Goal: Ask a question: Seek information or help from site administrators or community

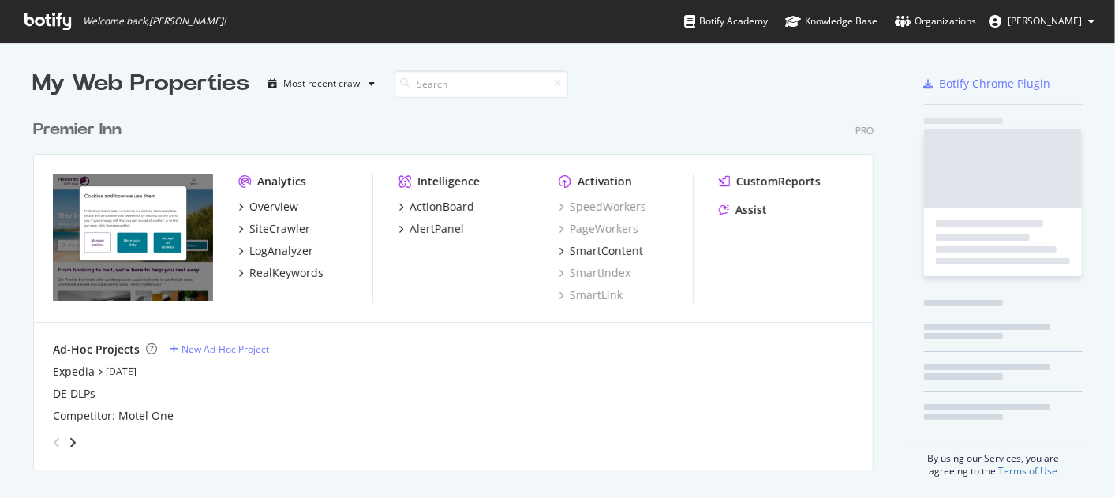
scroll to position [485, 1088]
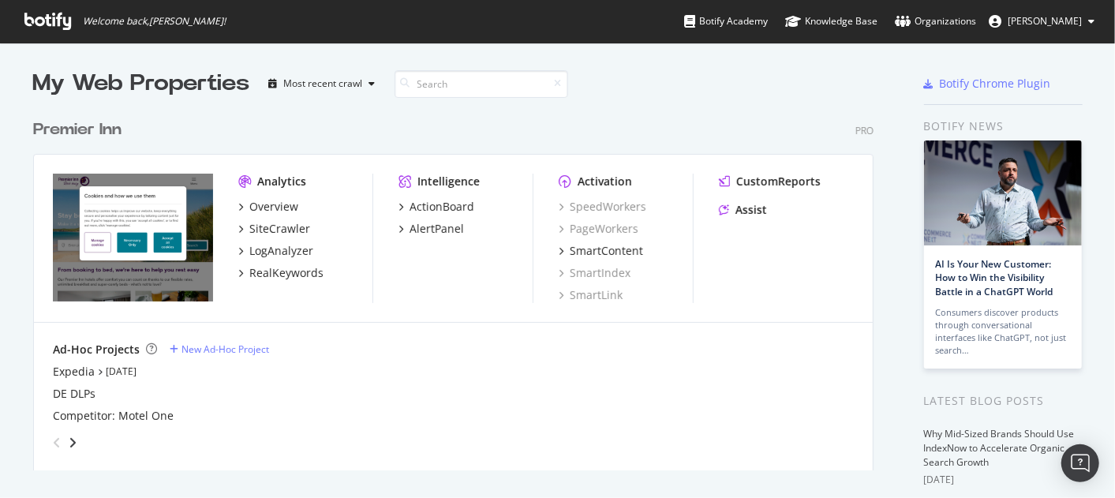
click at [260, 216] on div "Overview SiteCrawler LogAnalyzer RealKeywords" at bounding box center [305, 240] width 134 height 82
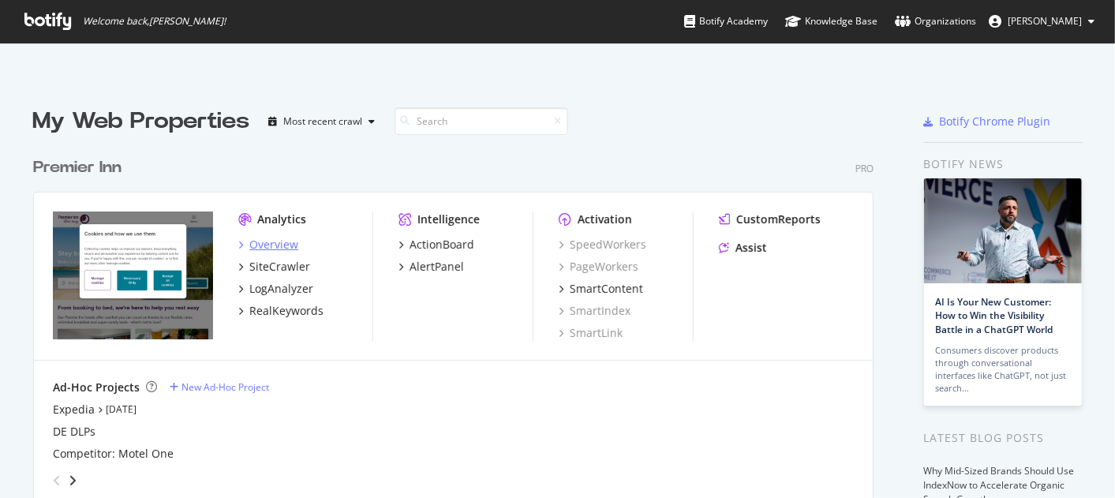
click at [266, 211] on div "Analytics Overview SiteCrawler LogAnalyzer RealKeywords" at bounding box center [305, 275] width 134 height 129
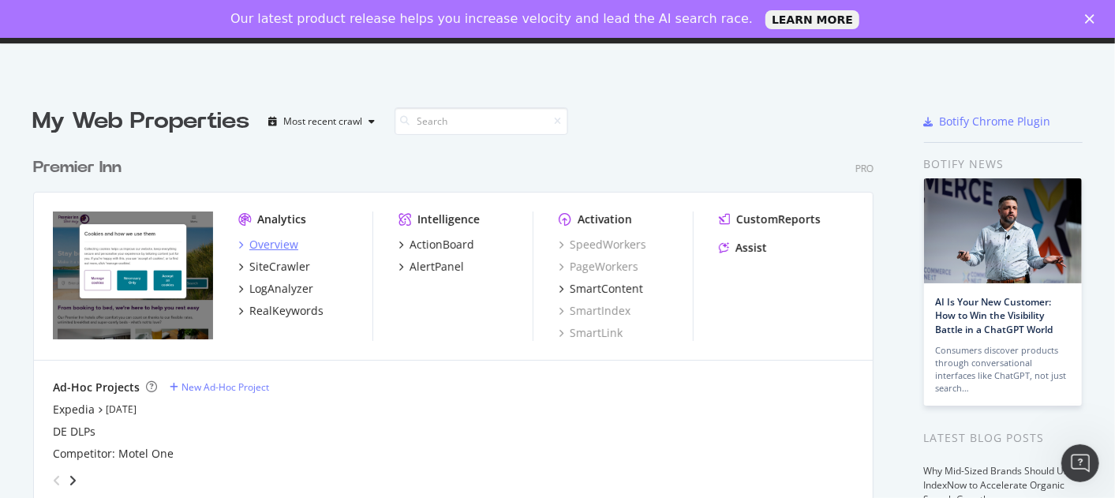
scroll to position [0, 0]
click at [270, 240] on div "Overview" at bounding box center [273, 245] width 49 height 16
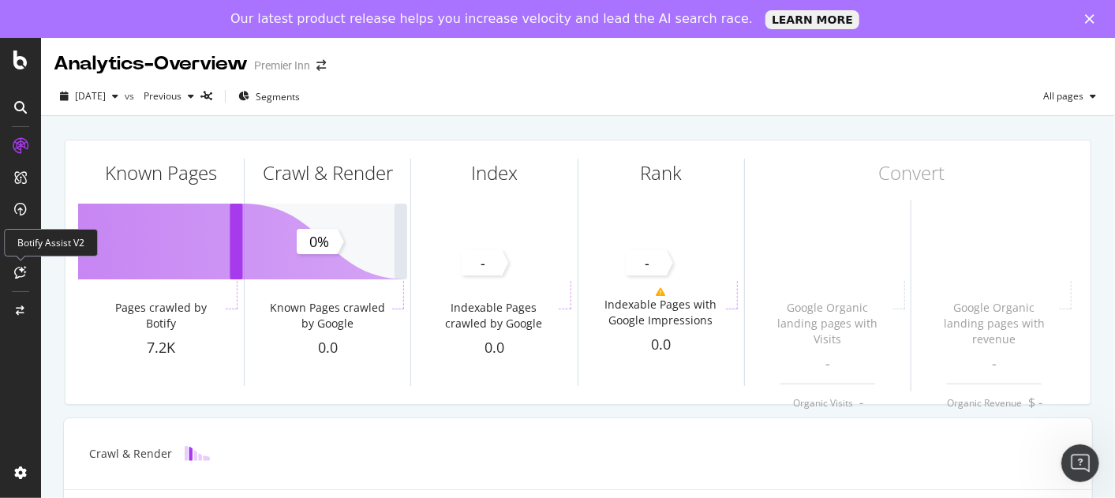
click at [24, 263] on div at bounding box center [20, 272] width 25 height 25
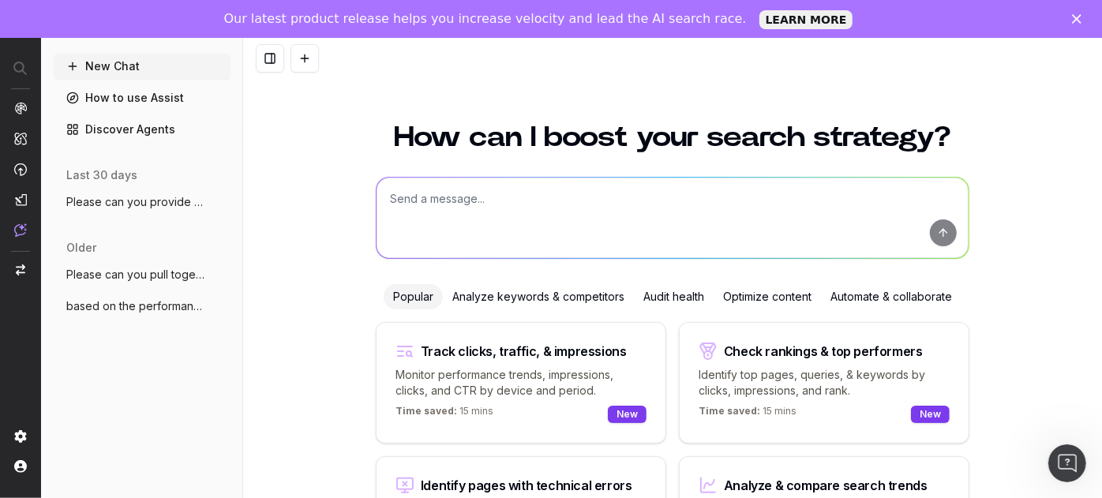
click at [505, 248] on textarea at bounding box center [672, 218] width 592 height 80
click at [505, 248] on textarea "w" at bounding box center [672, 218] width 592 height 80
type textarea "what activity are competitors doing for [DATE][DATE]?"
click at [933, 227] on button "submit" at bounding box center [943, 232] width 27 height 27
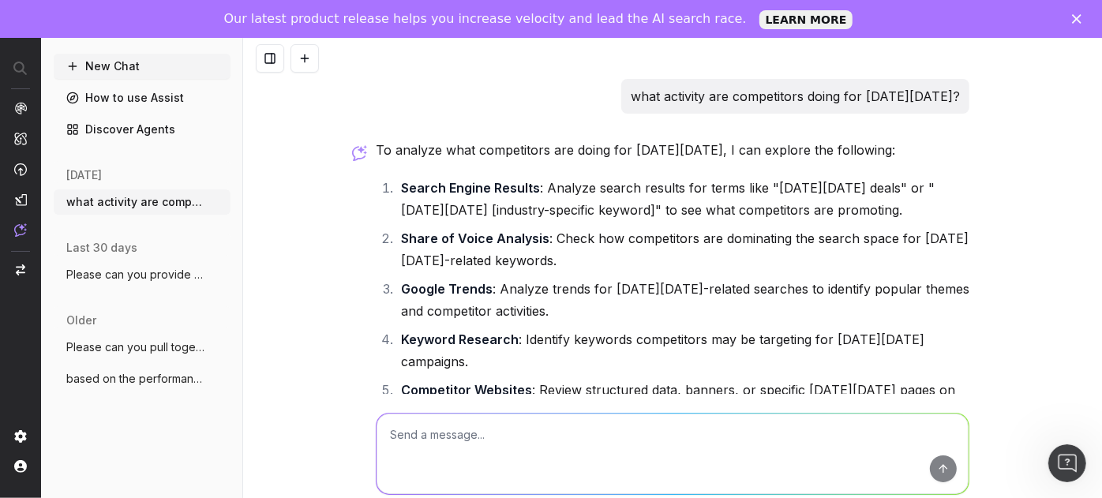
scroll to position [158, 0]
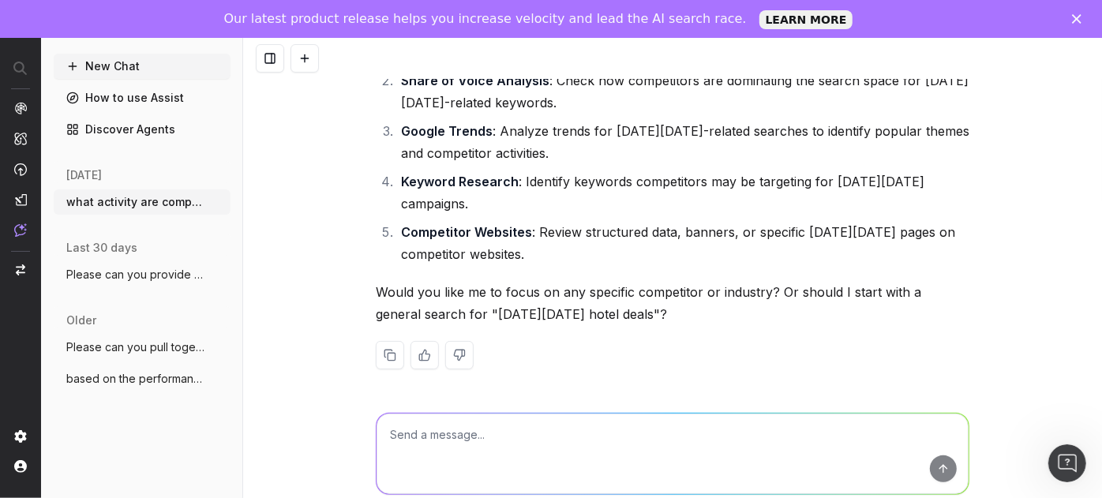
click at [466, 455] on textarea at bounding box center [672, 453] width 592 height 80
type textarea "yes and can you also include ai resukts"
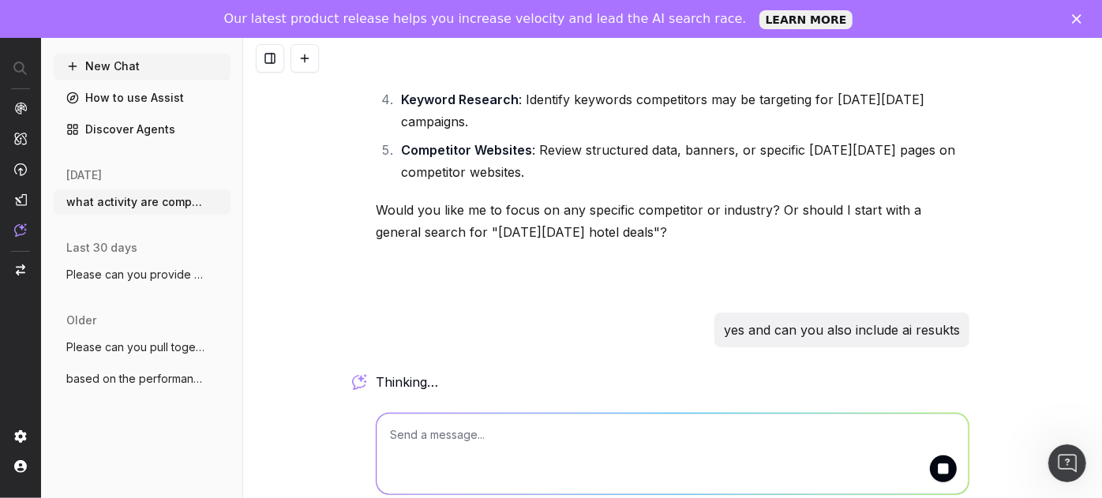
scroll to position [38, 0]
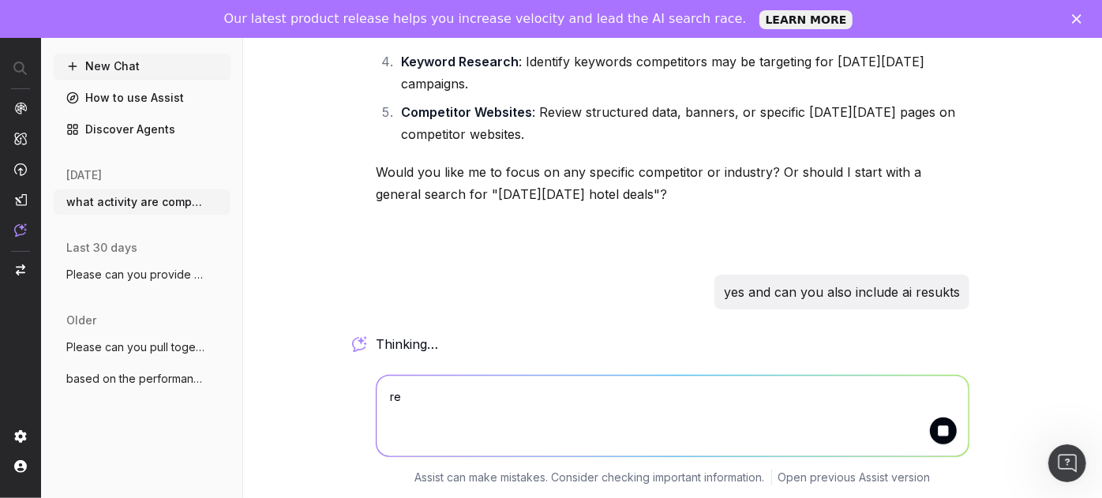
type textarea "r"
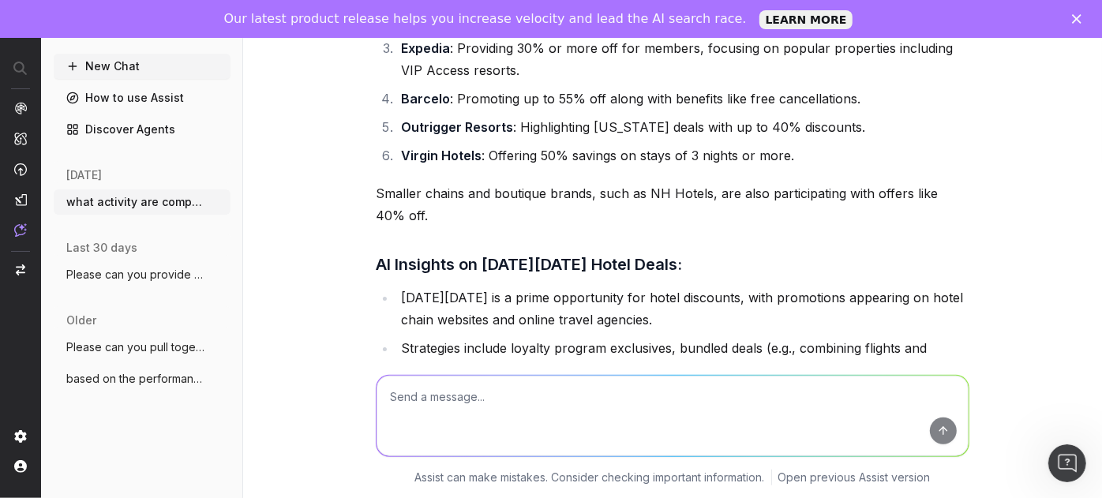
scroll to position [698, 0]
click at [491, 395] on textarea at bounding box center [672, 416] width 592 height 80
click at [154, 69] on button "New Chat" at bounding box center [142, 66] width 177 height 25
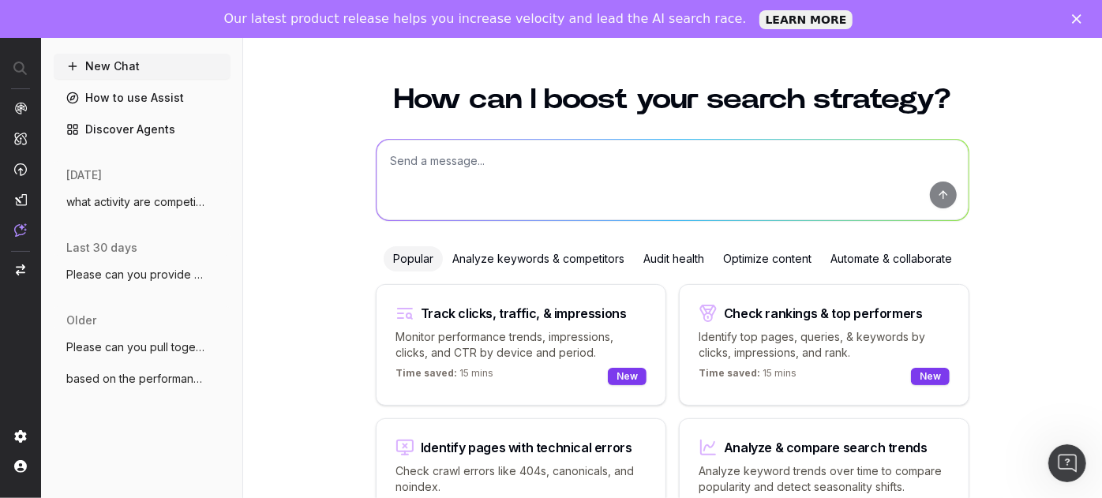
click at [448, 180] on textarea at bounding box center [672, 180] width 592 height 80
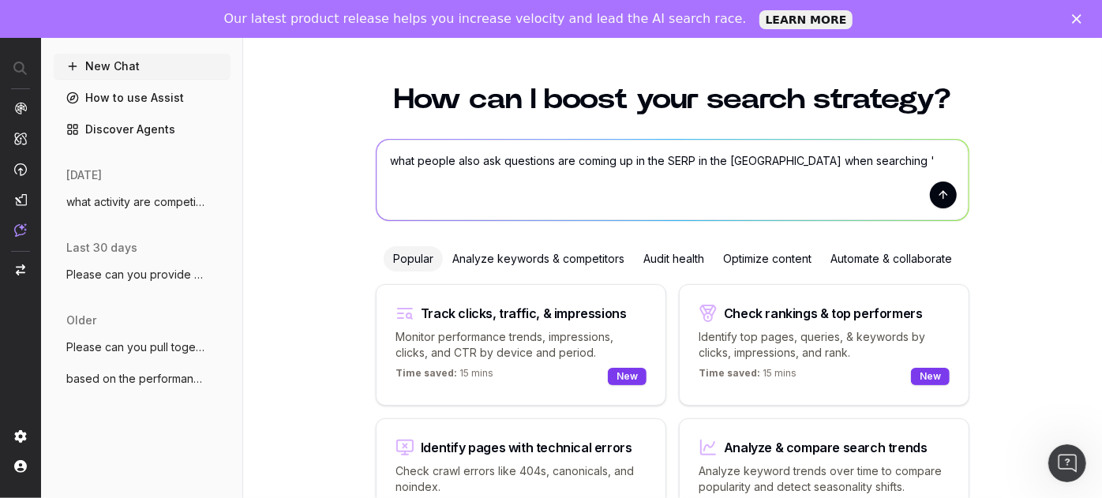
click at [845, 143] on textarea "what people also ask questions are coming up in the SERP in the [GEOGRAPHIC_DAT…" at bounding box center [672, 180] width 592 height 80
type textarea "what people also ask questions are coming up in the SERP in the [GEOGRAPHIC_DAT…"
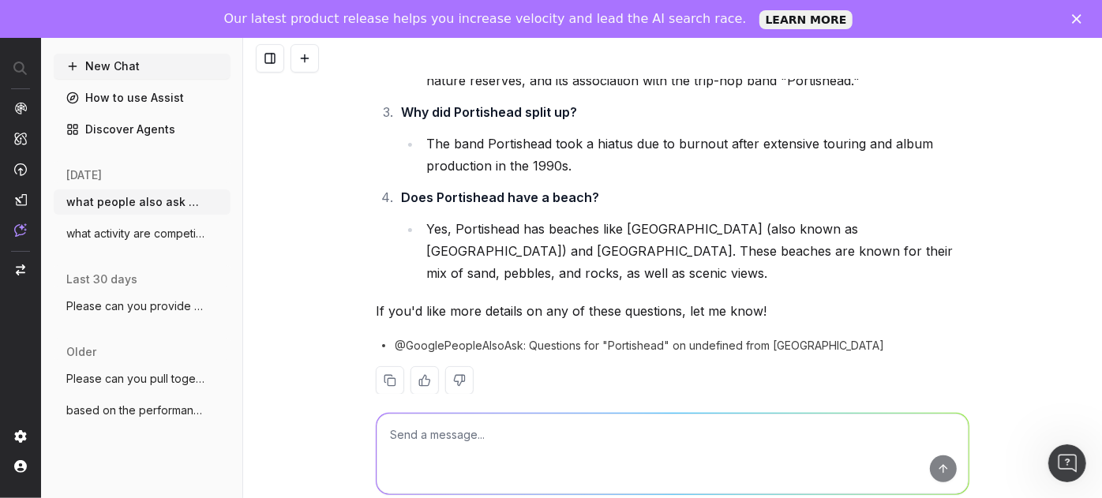
scroll to position [290, 0]
click at [494, 443] on textarea at bounding box center [672, 453] width 592 height 80
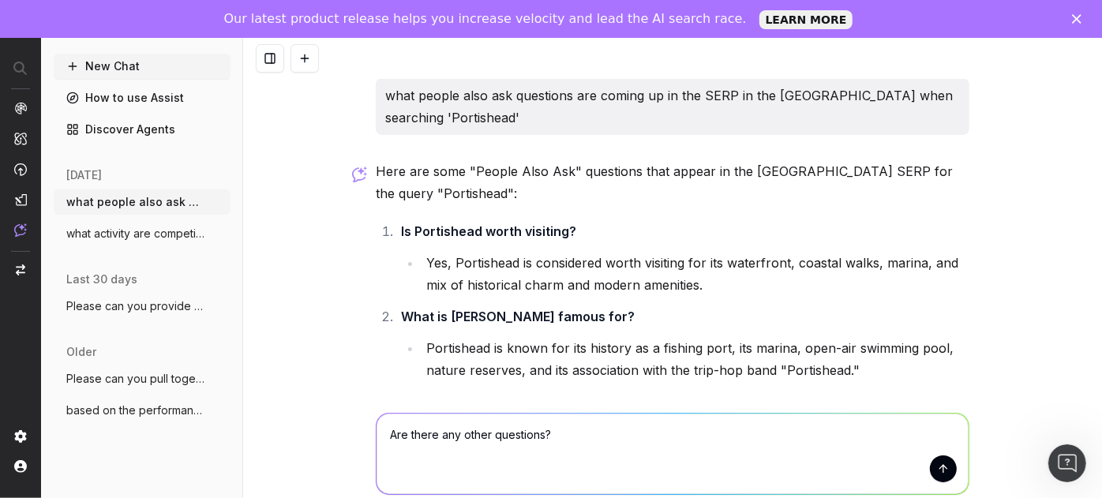
scroll to position [0, 0]
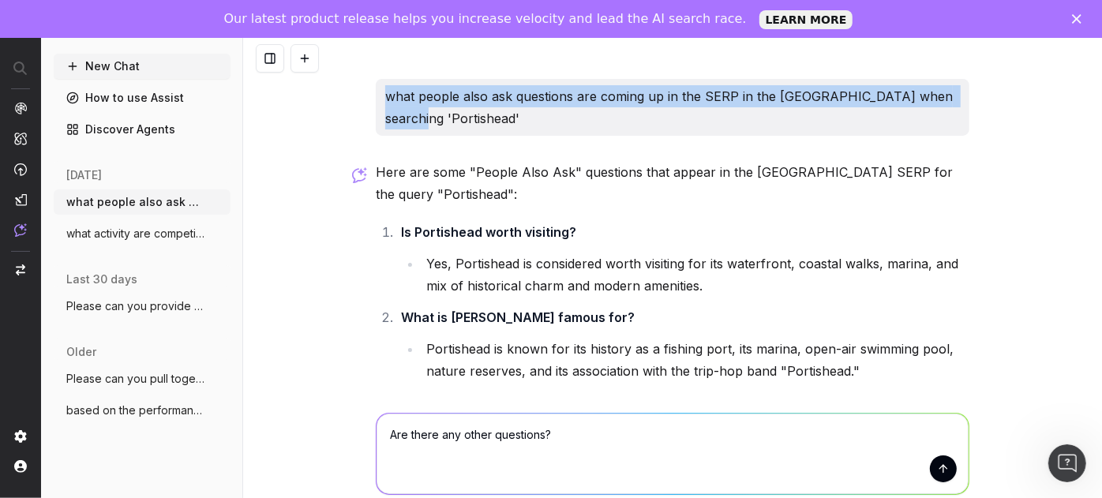
drag, startPoint x: 529, startPoint y: 130, endPoint x: 331, endPoint y: 108, distance: 198.5
click at [331, 108] on div "what people also ask questions are coming up in the SERP in the [GEOGRAPHIC_DAT…" at bounding box center [672, 287] width 859 height 498
copy p "what people also ask questions are coming up in the SERP in the [GEOGRAPHIC_DAT…"
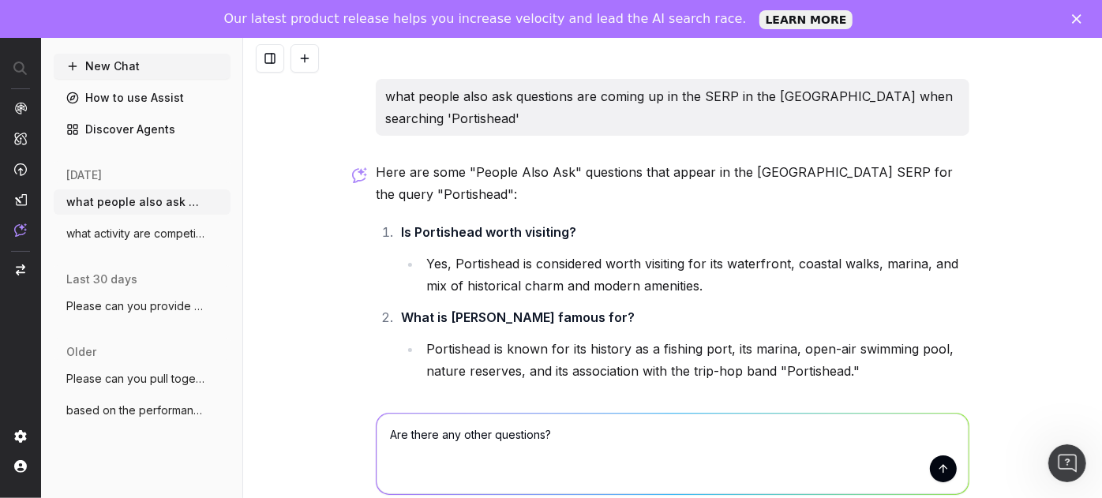
click at [538, 454] on textarea "Are there any other questions?" at bounding box center [672, 453] width 592 height 80
paste textarea "what people also ask questions are coming up in the SERP in the [GEOGRAPHIC_DAT…"
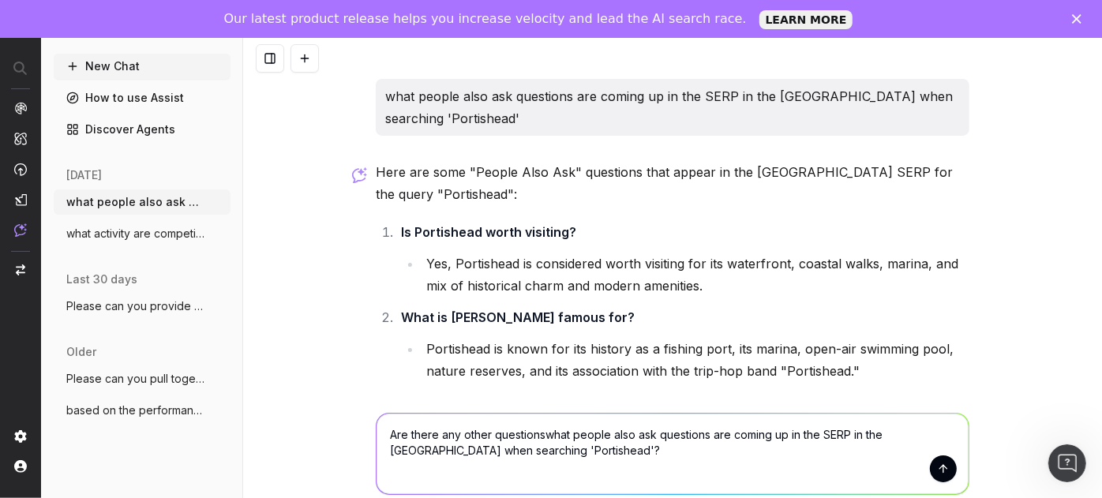
drag, startPoint x: 500, startPoint y: 439, endPoint x: 476, endPoint y: 285, distance: 155.8
click at [469, 331] on div "what people also ask questions are coming up in the SERP in the [GEOGRAPHIC_DAT…" at bounding box center [672, 287] width 859 height 498
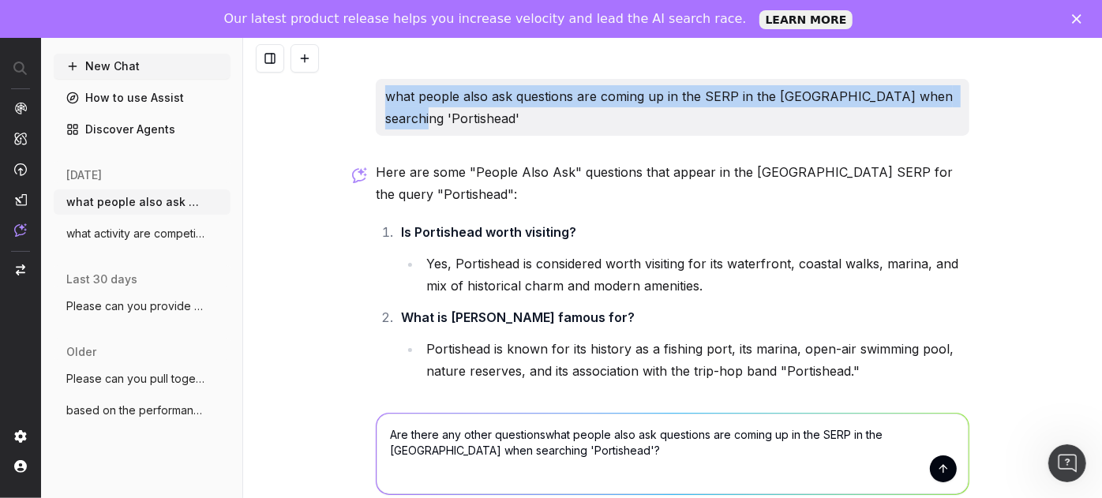
drag, startPoint x: 458, startPoint y: 110, endPoint x: 327, endPoint y: 63, distance: 138.5
click at [327, 63] on div "what people also ask questions are coming up in the SERP in the [GEOGRAPHIC_DAT…" at bounding box center [672, 287] width 859 height 498
copy p "what people also ask questions are coming up in the SERP in the [GEOGRAPHIC_DAT…"
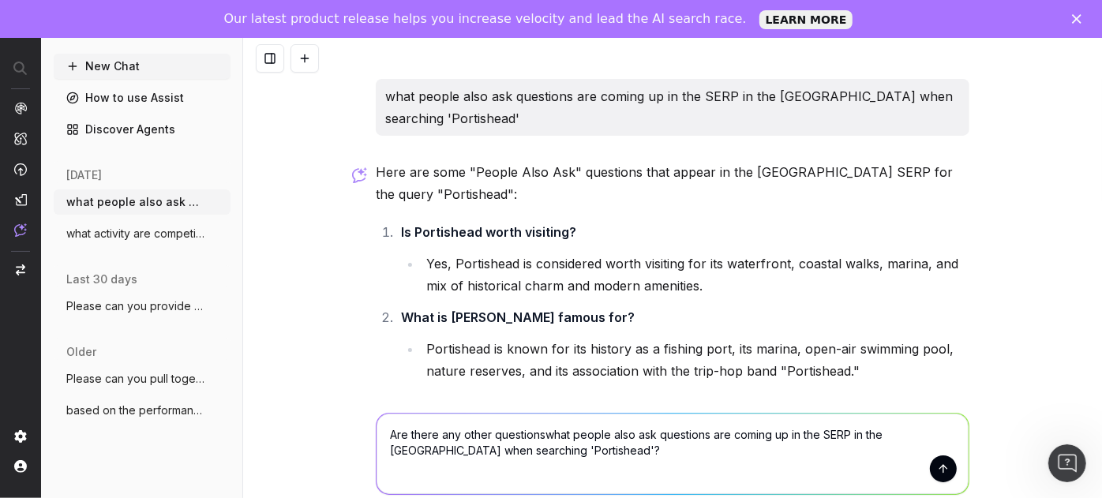
click at [503, 451] on textarea "Are there any other questionswhat people also ask questions are coming up in th…" at bounding box center [672, 453] width 592 height 80
click at [517, 451] on textarea "Are there any other questionswhat people also ask questions are coming up in th…" at bounding box center [672, 453] width 592 height 80
click at [514, 451] on textarea "Are there any other questionswhat people also ask questions are coming up in th…" at bounding box center [672, 453] width 592 height 80
click at [527, 448] on textarea "Are there any other questionswhat people also ask questions are coming up in th…" at bounding box center [672, 453] width 592 height 80
click at [384, 428] on textarea "Are there any other questionswhat people also ask questions are coming up in th…" at bounding box center [672, 453] width 592 height 80
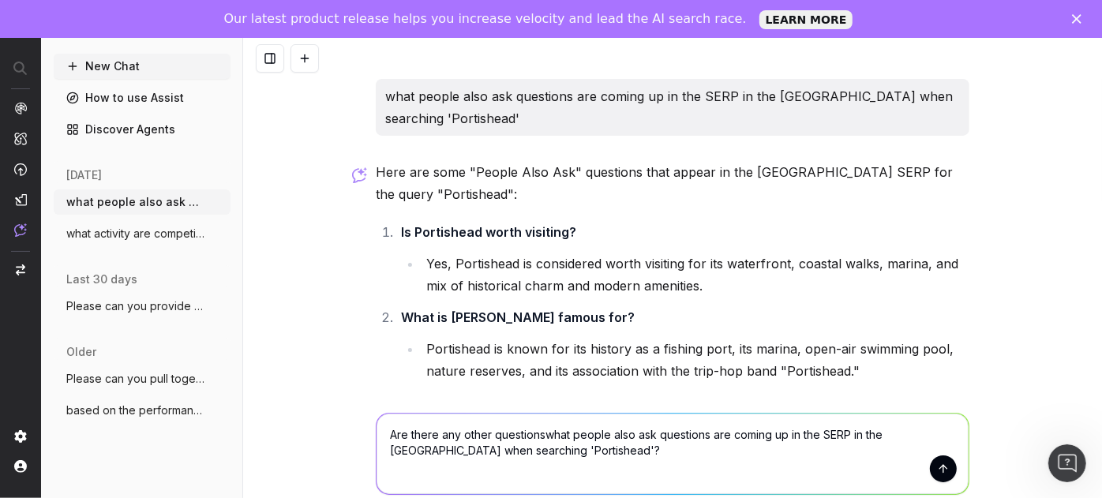
scroll to position [38, 0]
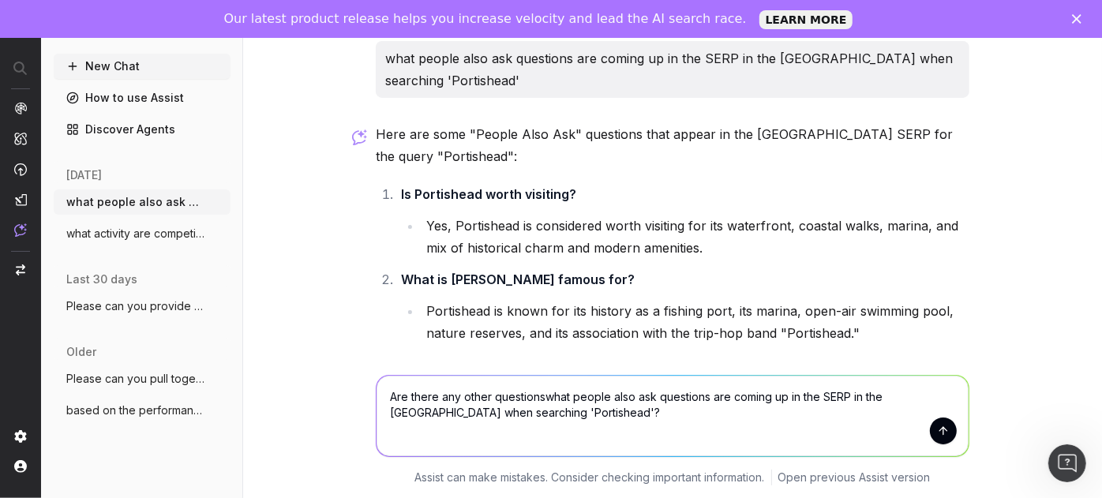
drag, startPoint x: 384, startPoint y: 429, endPoint x: 613, endPoint y: 513, distance: 244.4
click at [613, 497] on html "Assist New Chat How to use Assist Discover Agents [DATE] what people also ask q…" at bounding box center [551, 230] width 1102 height 536
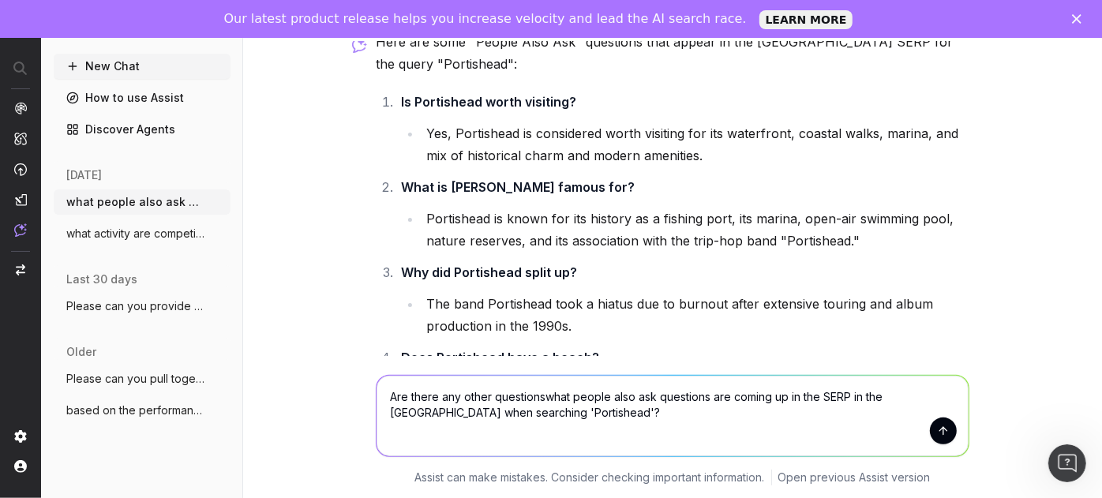
paste textarea "what people also ask questions are coming up in the SERP in the [GEOGRAPHIC_DAT…"
click at [885, 386] on textarea "what people also ask questions are coming up in the SERP in the [GEOGRAPHIC_DAT…" at bounding box center [672, 416] width 592 height 80
click at [908, 398] on textarea "what people also ask questions are coming up in the SERP in the [GEOGRAPHIC_DAT…" at bounding box center [672, 416] width 592 height 80
type textarea "what people also ask questions are coming up in the SERP in the [GEOGRAPHIC_DAT…"
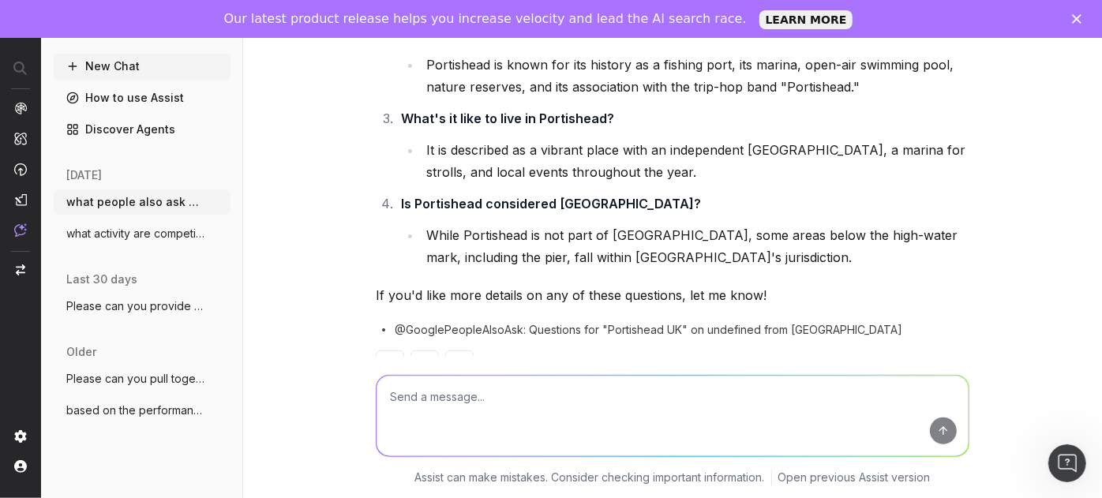
scroll to position [902, 0]
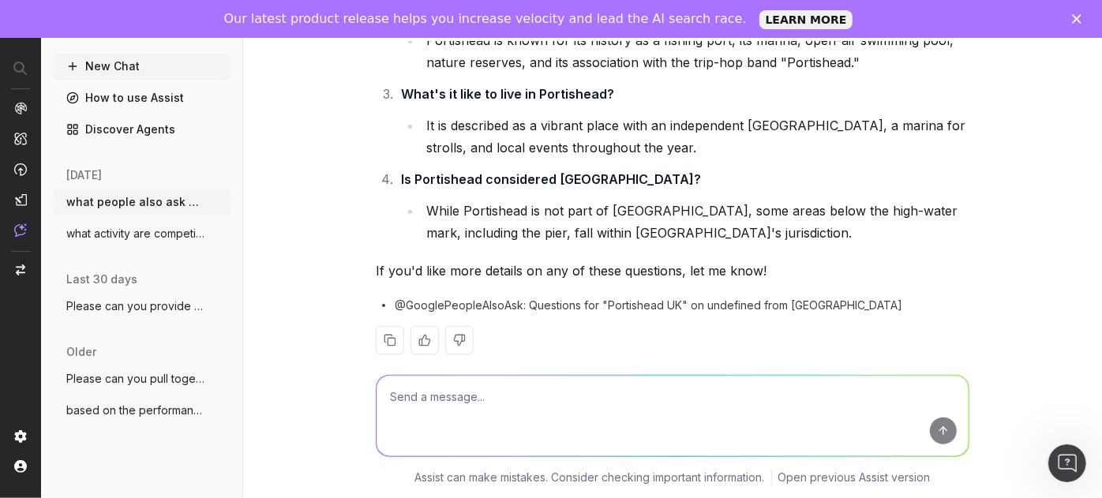
click at [471, 384] on textarea at bounding box center [672, 416] width 592 height 80
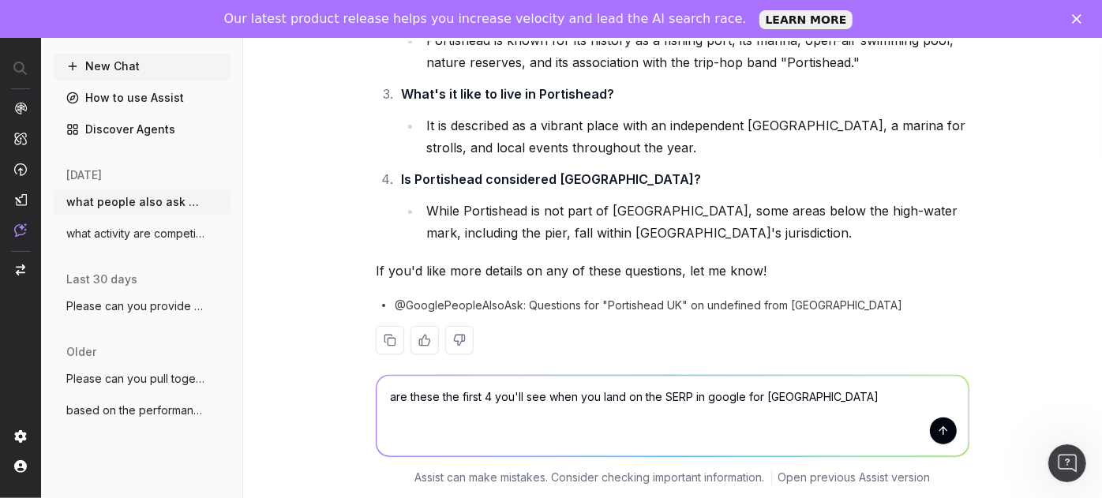
type textarea "are these the first 4 you'll see when you land on the SERP in google for [GEOGR…"
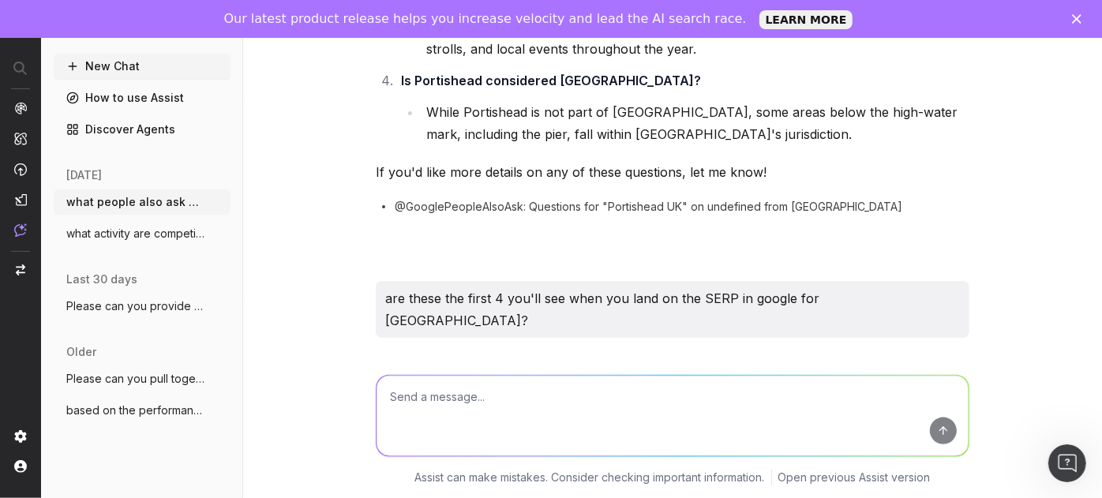
scroll to position [1158, 0]
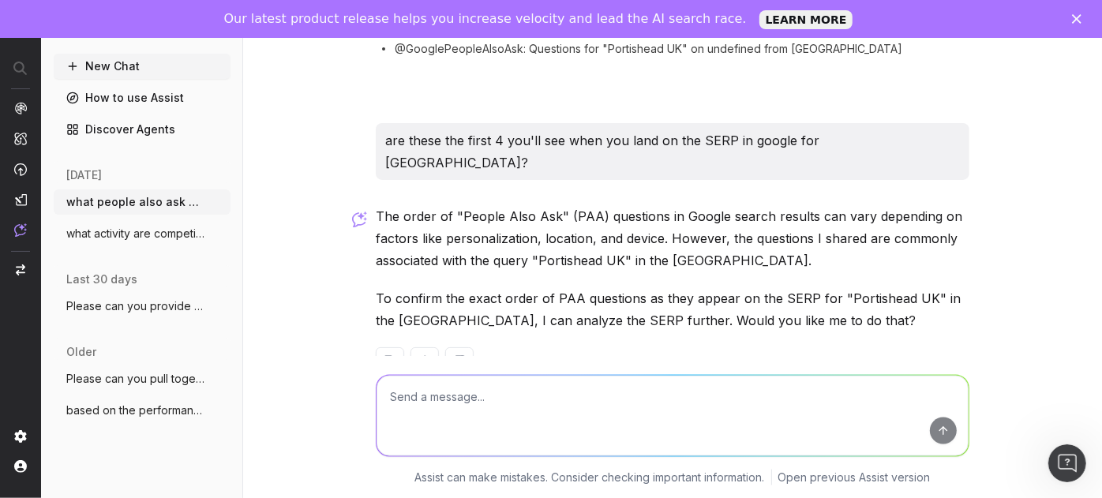
click at [502, 417] on textarea at bounding box center [672, 416] width 592 height 80
type textarea "Yes please"
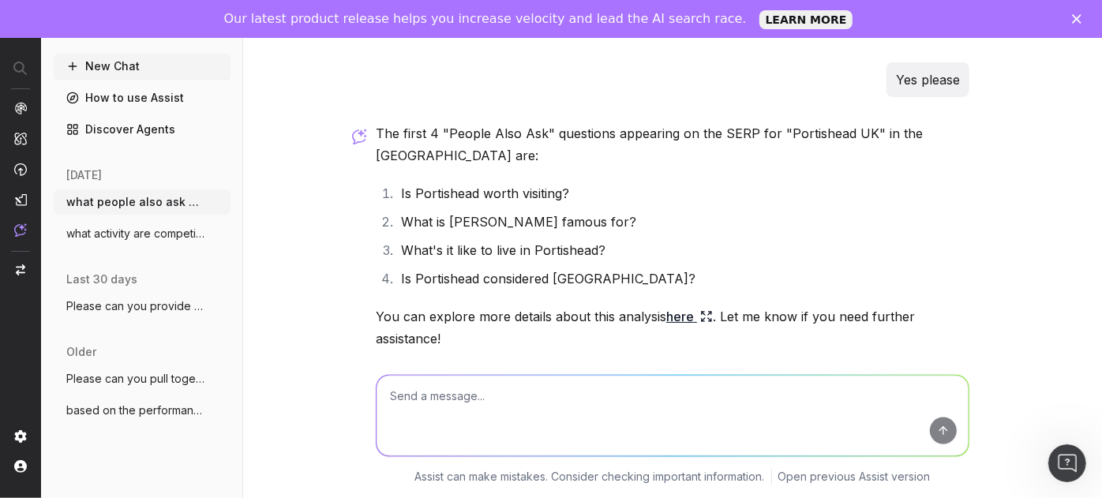
scroll to position [1499, 0]
click at [666, 304] on link "here" at bounding box center [689, 315] width 47 height 22
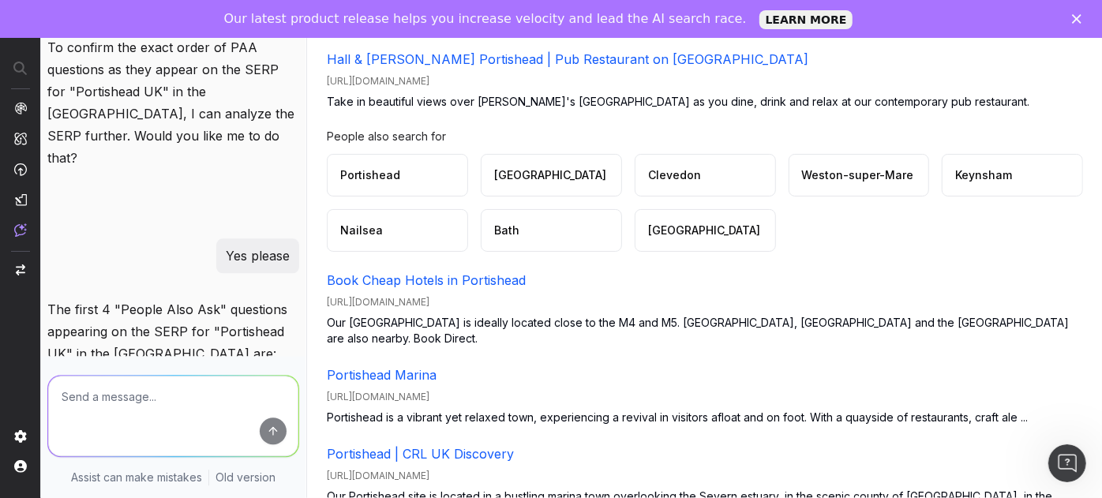
scroll to position [4215, 0]
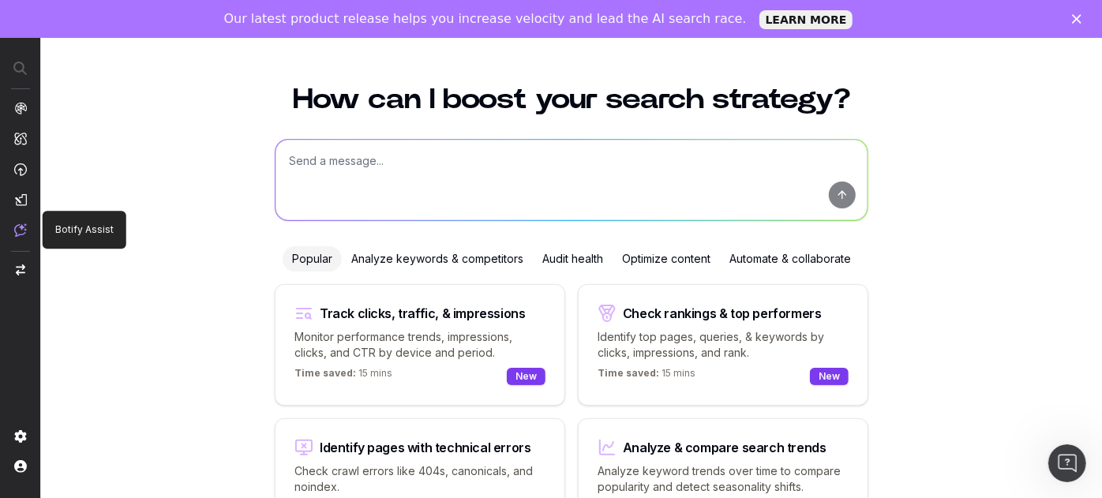
click at [24, 233] on img at bounding box center [20, 229] width 13 height 13
click at [737, 160] on textarea at bounding box center [571, 180] width 592 height 80
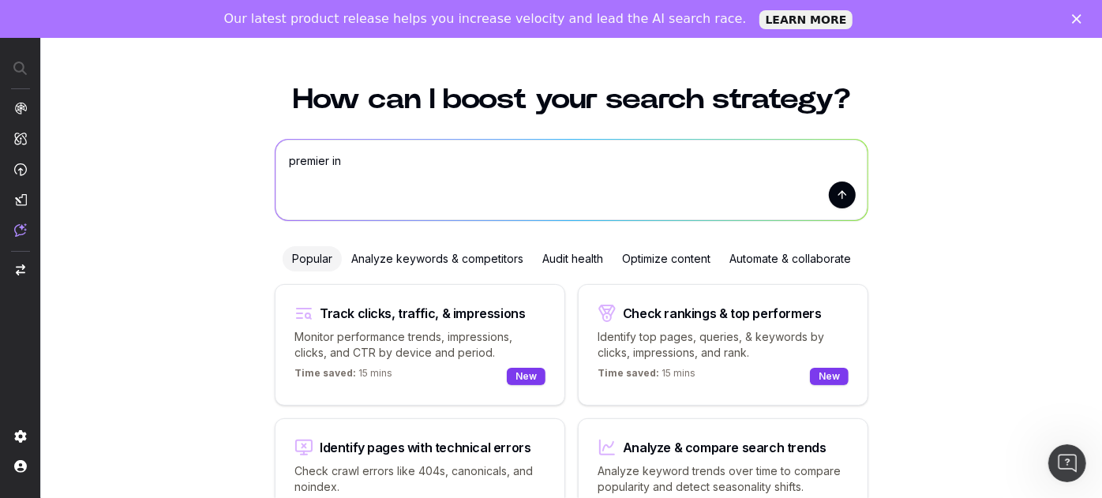
type textarea "premier inn"
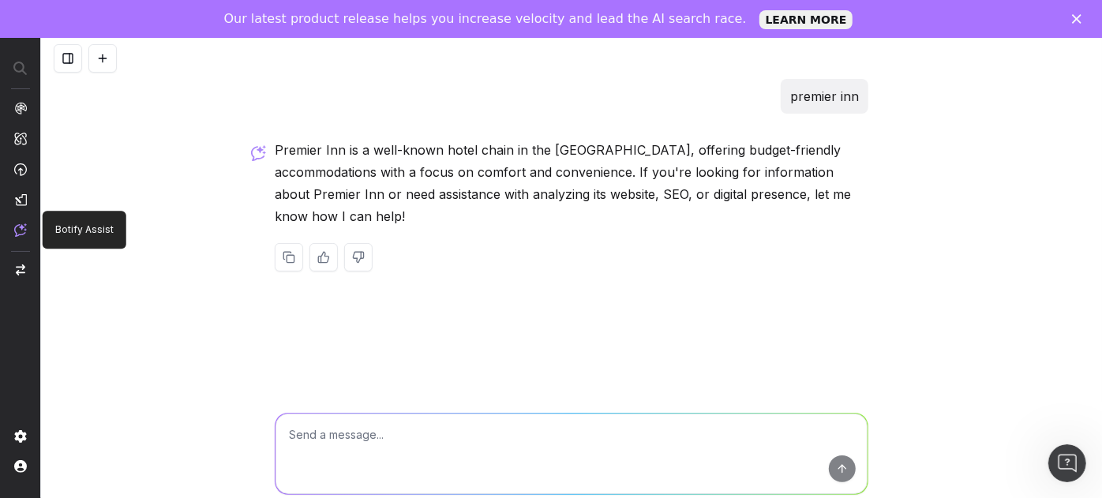
click at [20, 232] on img at bounding box center [20, 229] width 13 height 13
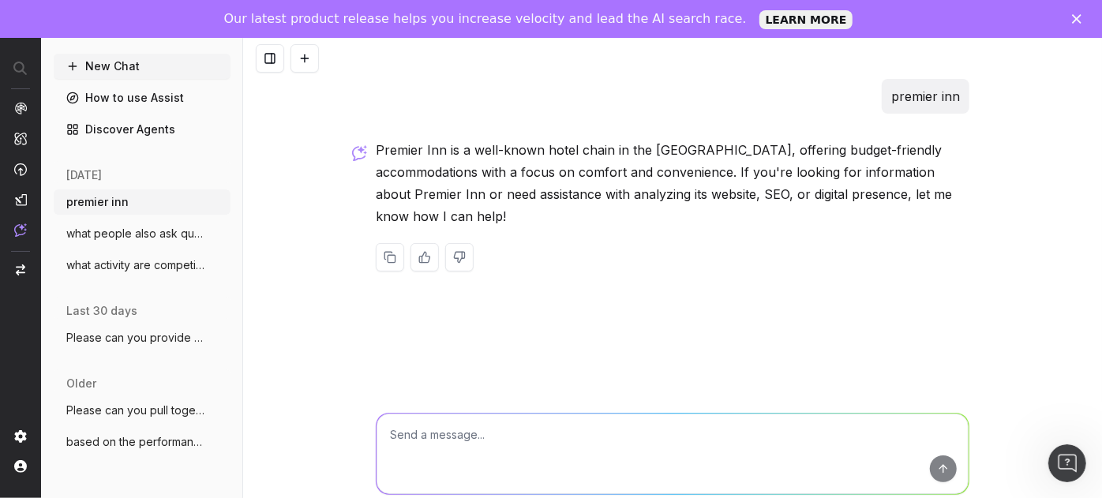
click at [148, 237] on span "what people also ask questions are comin" at bounding box center [135, 234] width 139 height 16
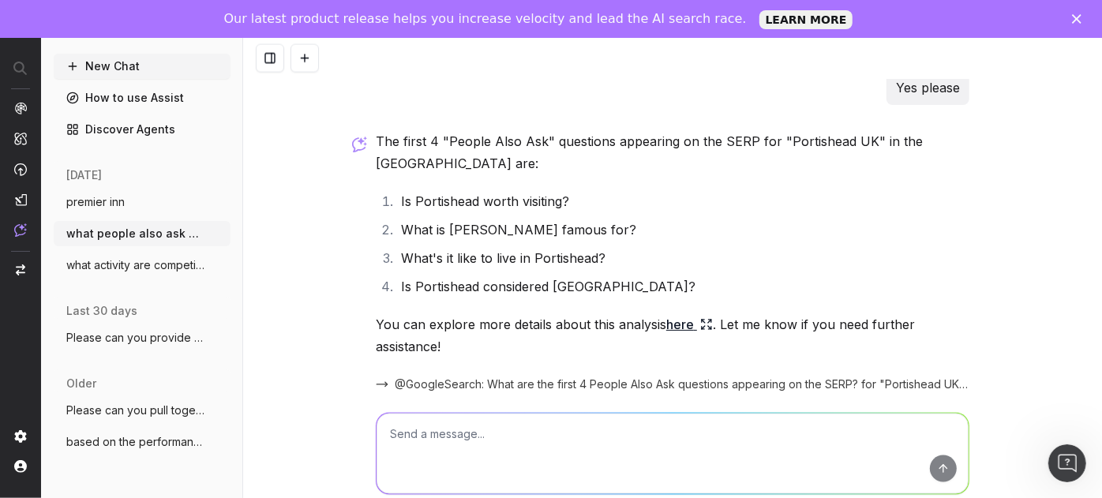
click at [106, 62] on button "New Chat" at bounding box center [142, 66] width 177 height 25
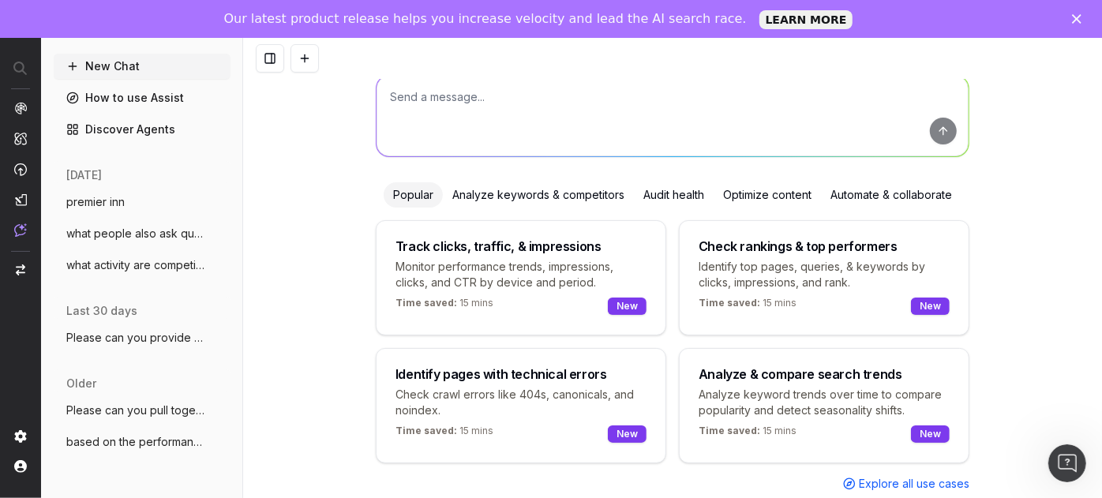
scroll to position [100, 0]
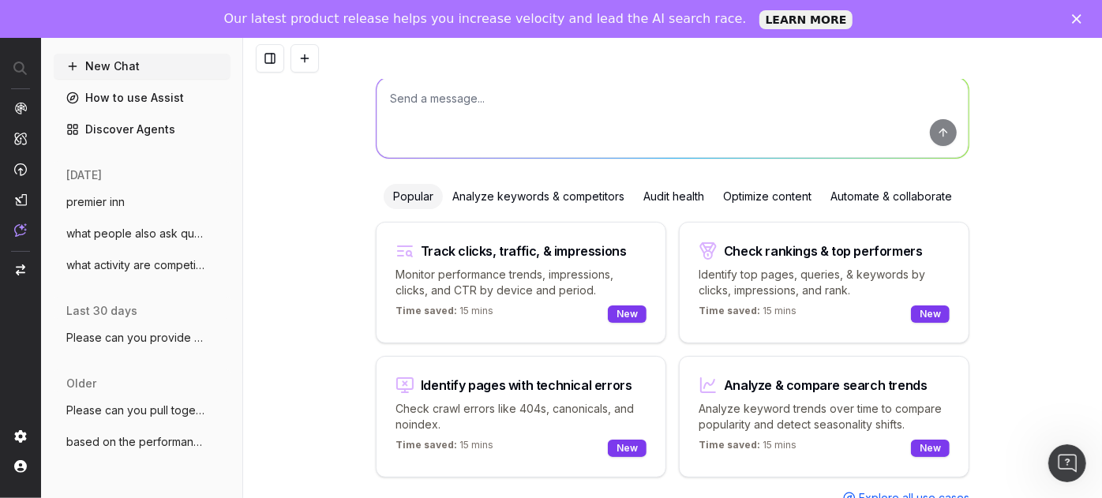
click at [498, 66] on div at bounding box center [672, 58] width 859 height 41
click at [452, 129] on textarea at bounding box center [672, 117] width 592 height 80
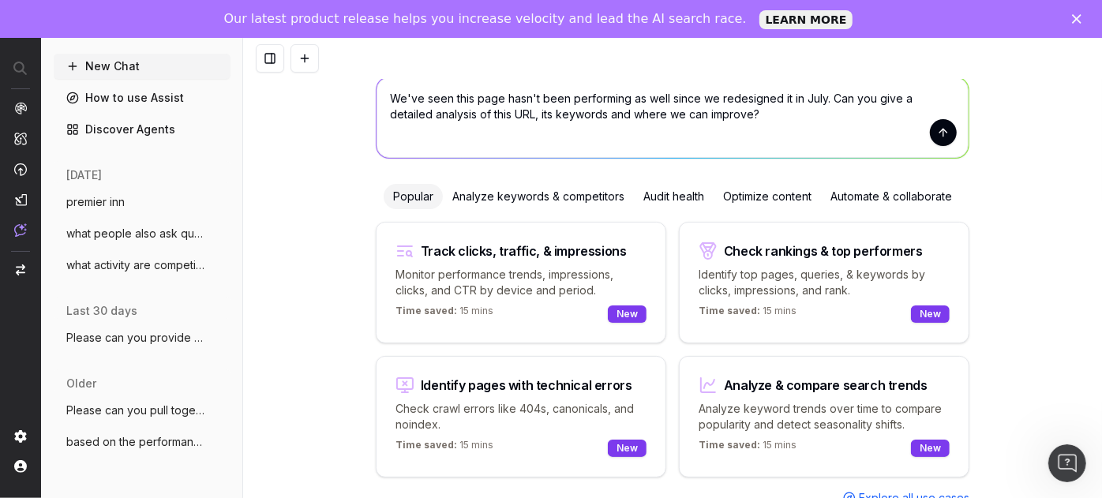
click at [754, 125] on textarea "We've seen this page hasn't been performing as well since we redesigned it in J…" at bounding box center [672, 117] width 592 height 80
paste textarea "https://www.premierinn.com/gb/en/hotels/england/greater-london/london.html"
type textarea "We've seen this page hasn't been performing as well since we redesigned it in J…"
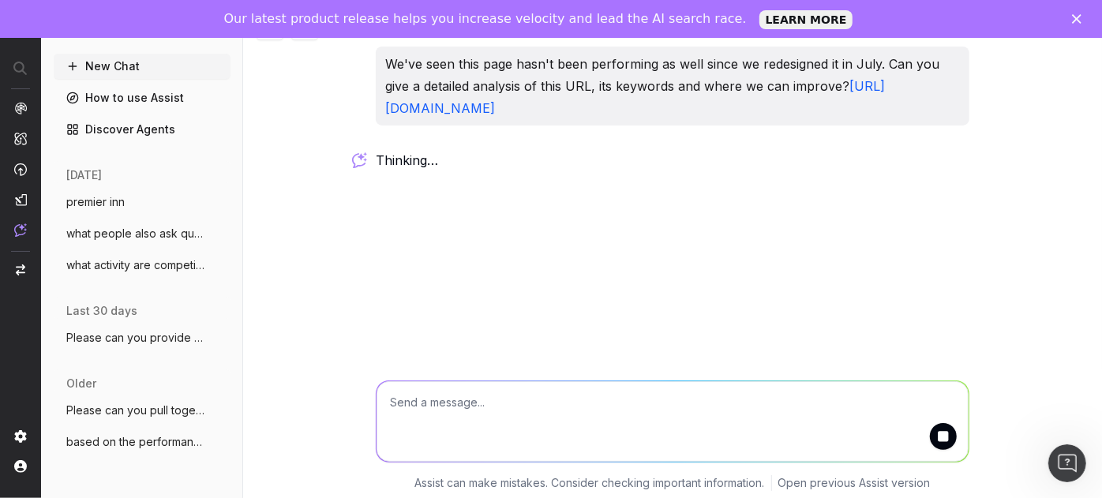
scroll to position [33, 0]
click at [171, 243] on button "what people also ask questions are comin" at bounding box center [142, 233] width 177 height 25
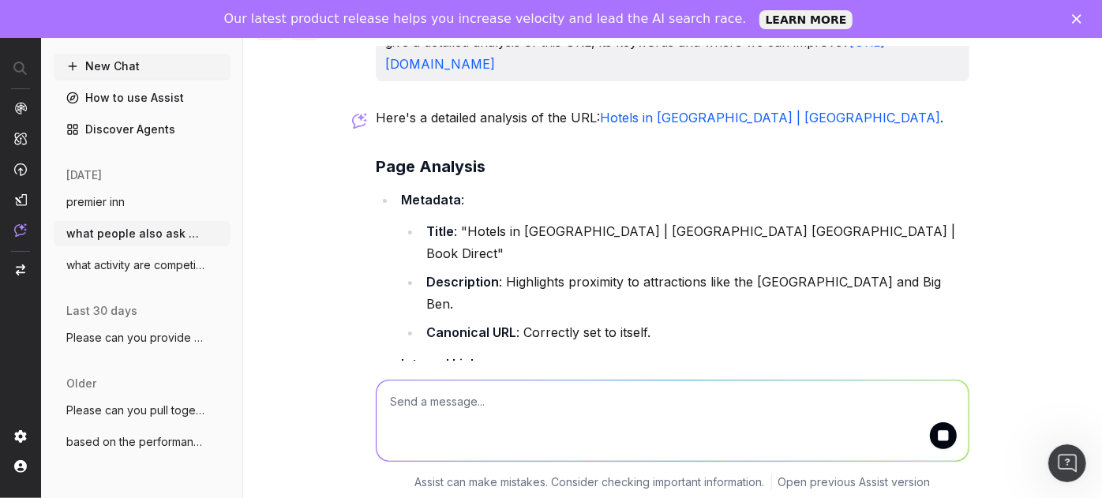
scroll to position [43, 0]
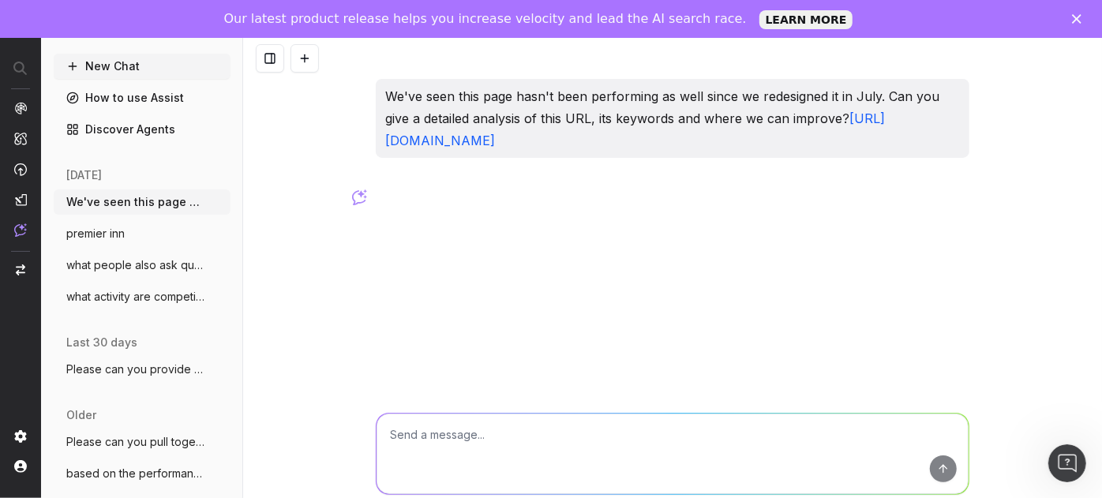
click at [358, 195] on img at bounding box center [359, 197] width 15 height 16
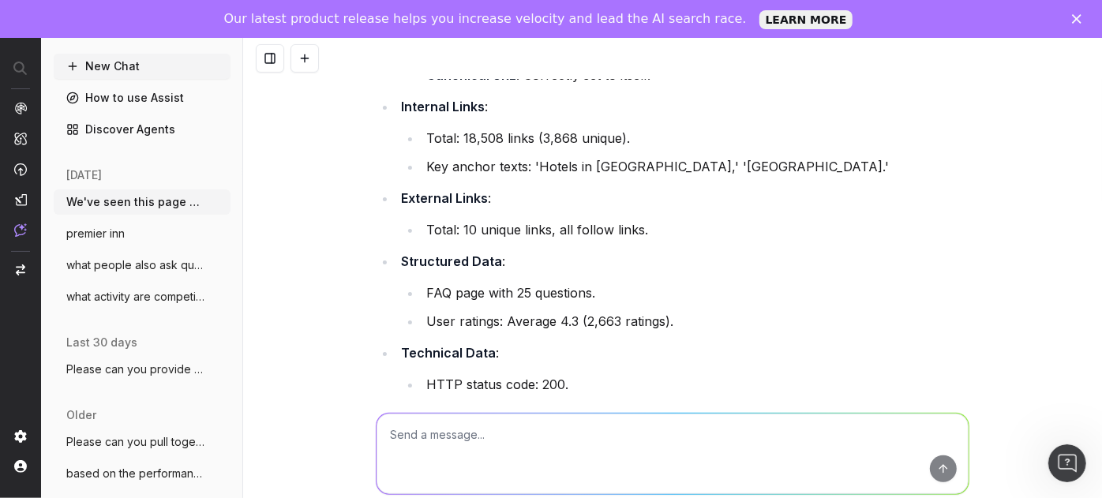
scroll to position [304, 0]
